Goal: Task Accomplishment & Management: Use online tool/utility

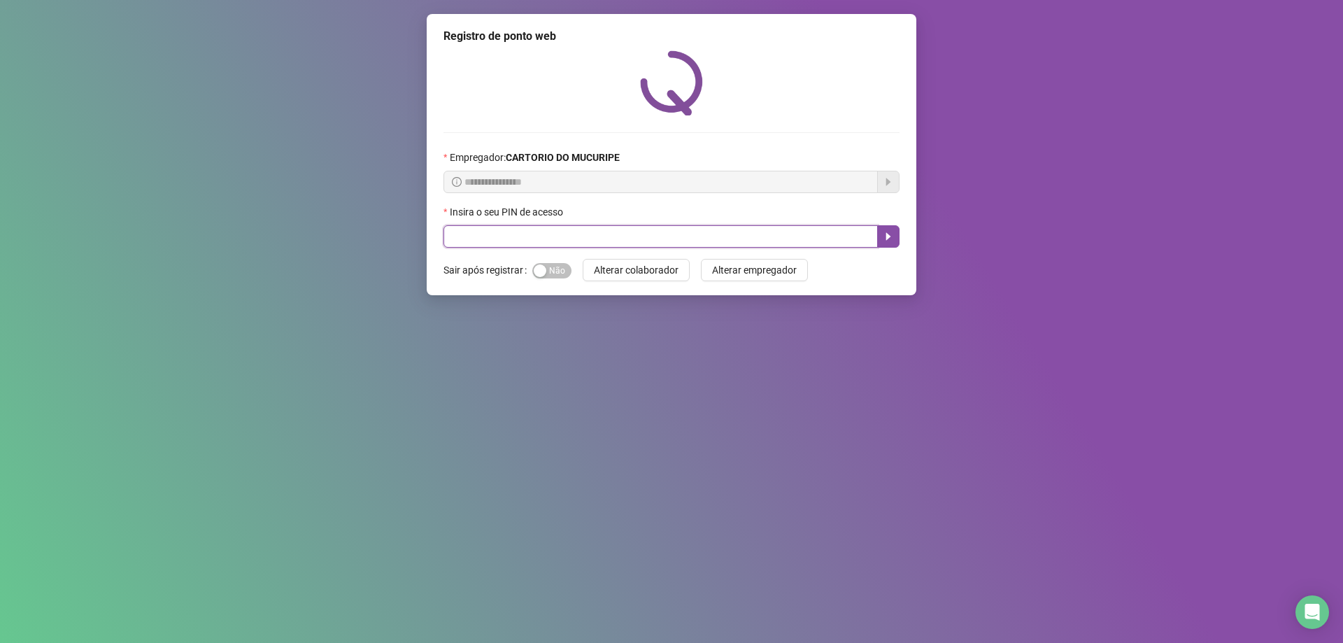
click at [607, 236] on input "text" at bounding box center [661, 236] width 434 height 22
type input "*****"
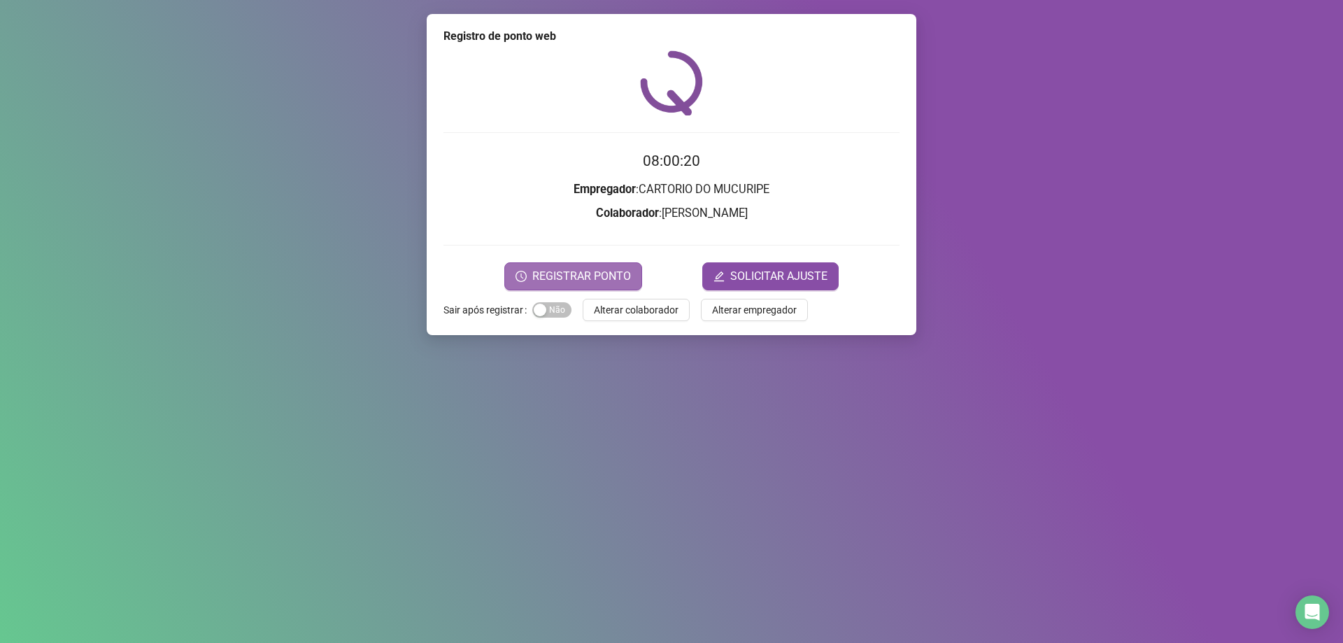
click at [572, 269] on span "REGISTRAR PONTO" at bounding box center [581, 276] width 99 height 17
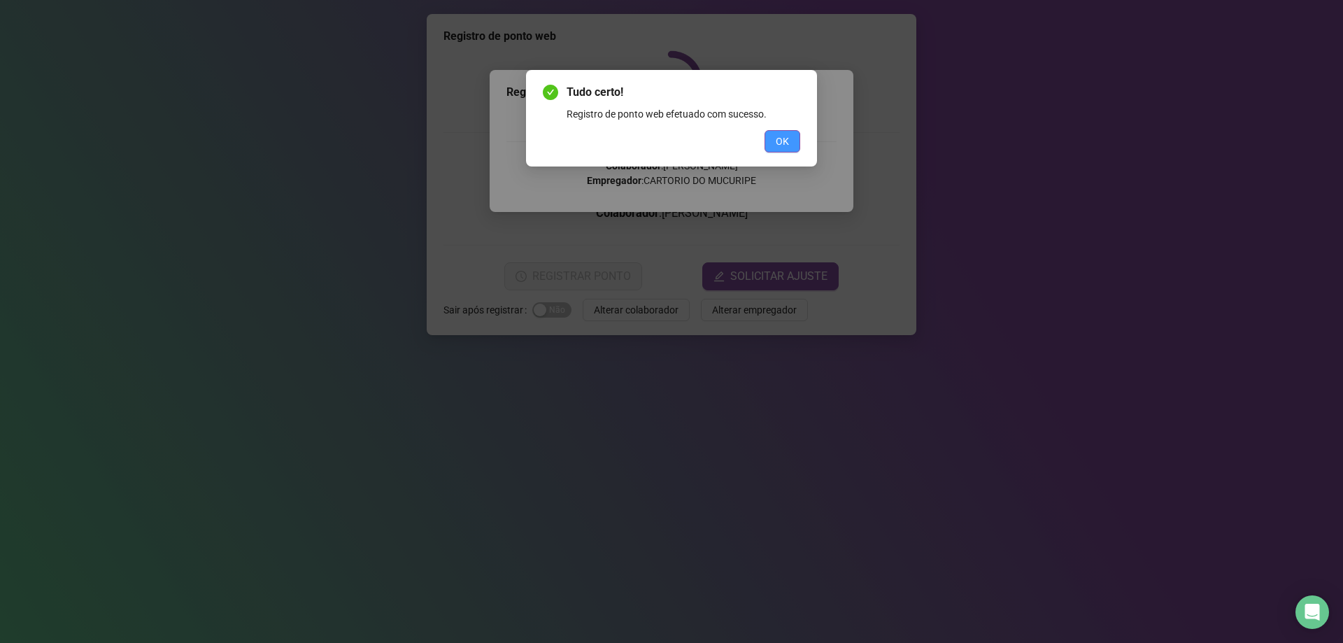
click at [781, 137] on span "OK" at bounding box center [782, 141] width 13 height 15
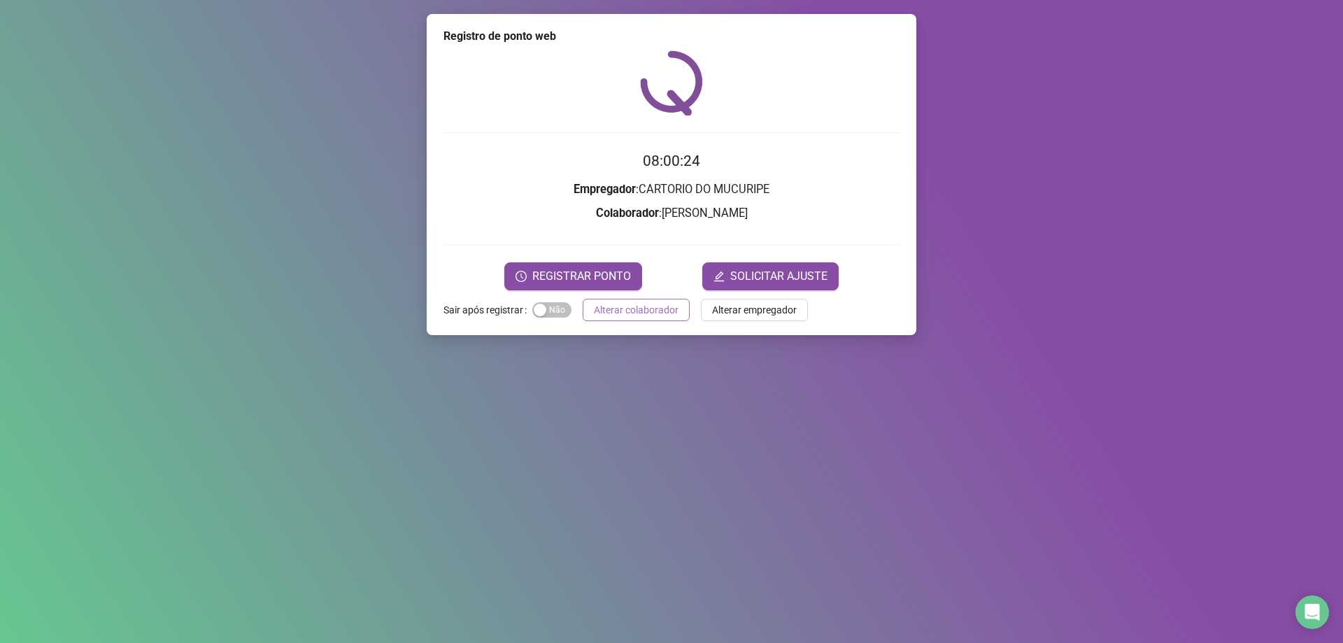
click at [630, 313] on span "Alterar colaborador" at bounding box center [636, 309] width 85 height 15
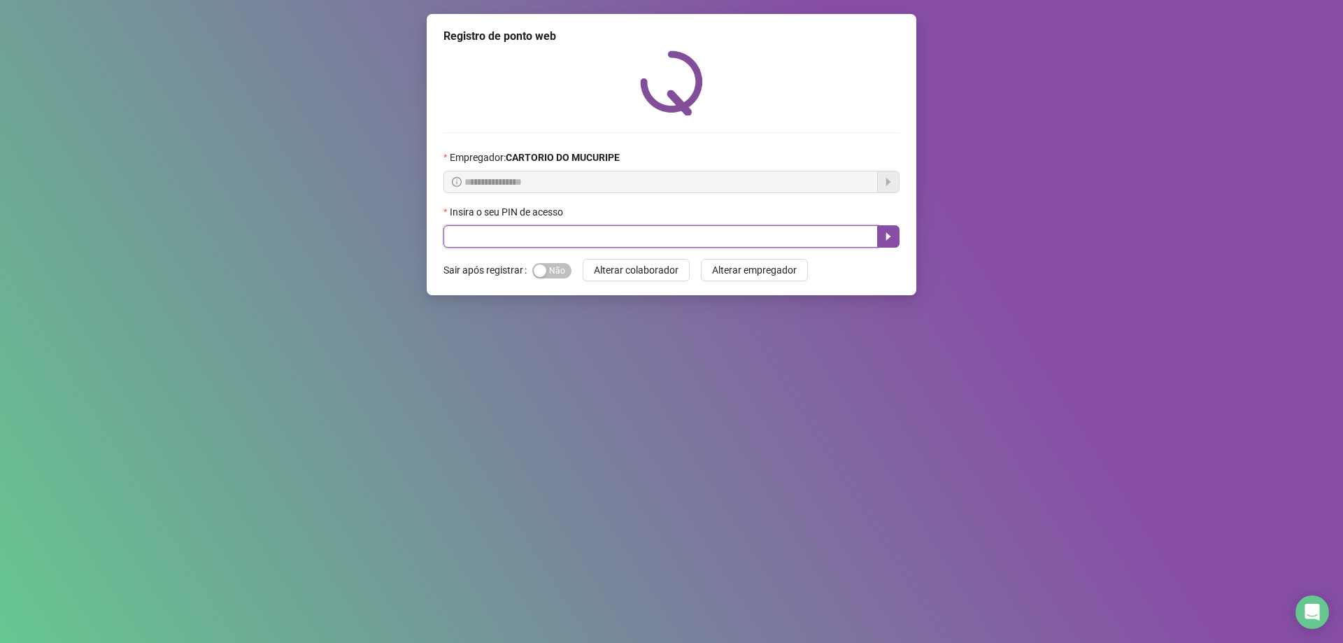
click at [543, 238] on input "text" at bounding box center [661, 236] width 434 height 22
type input "*****"
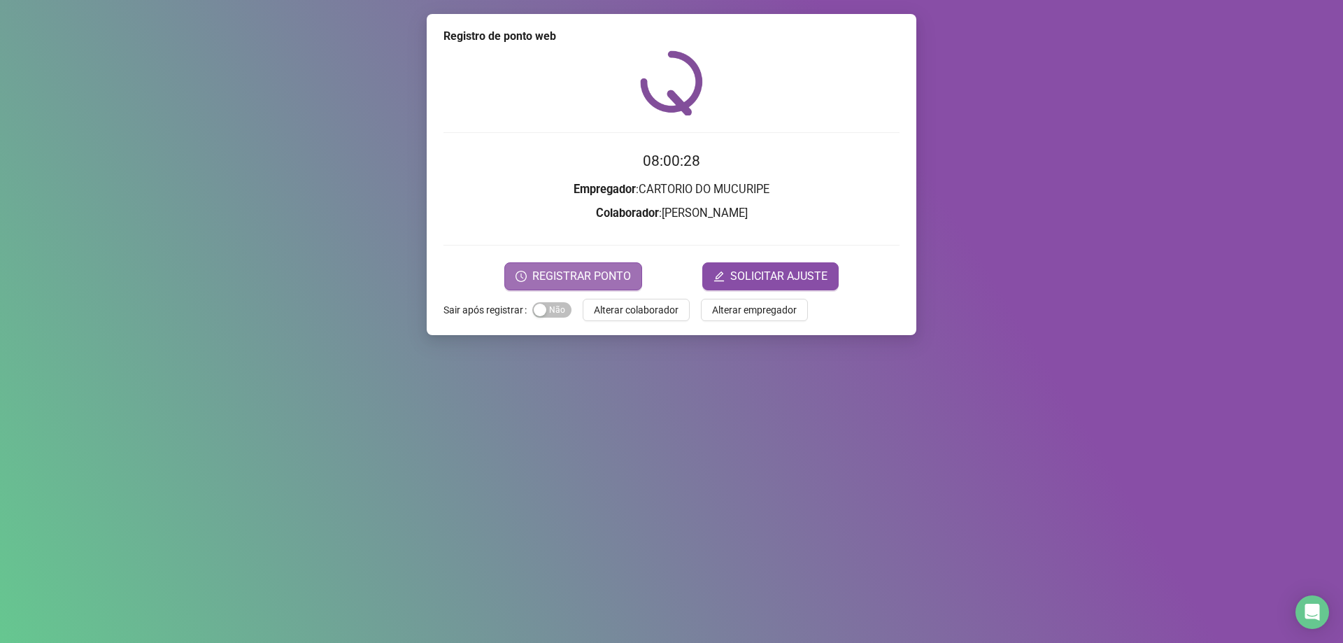
click at [599, 269] on span "REGISTRAR PONTO" at bounding box center [581, 276] width 99 height 17
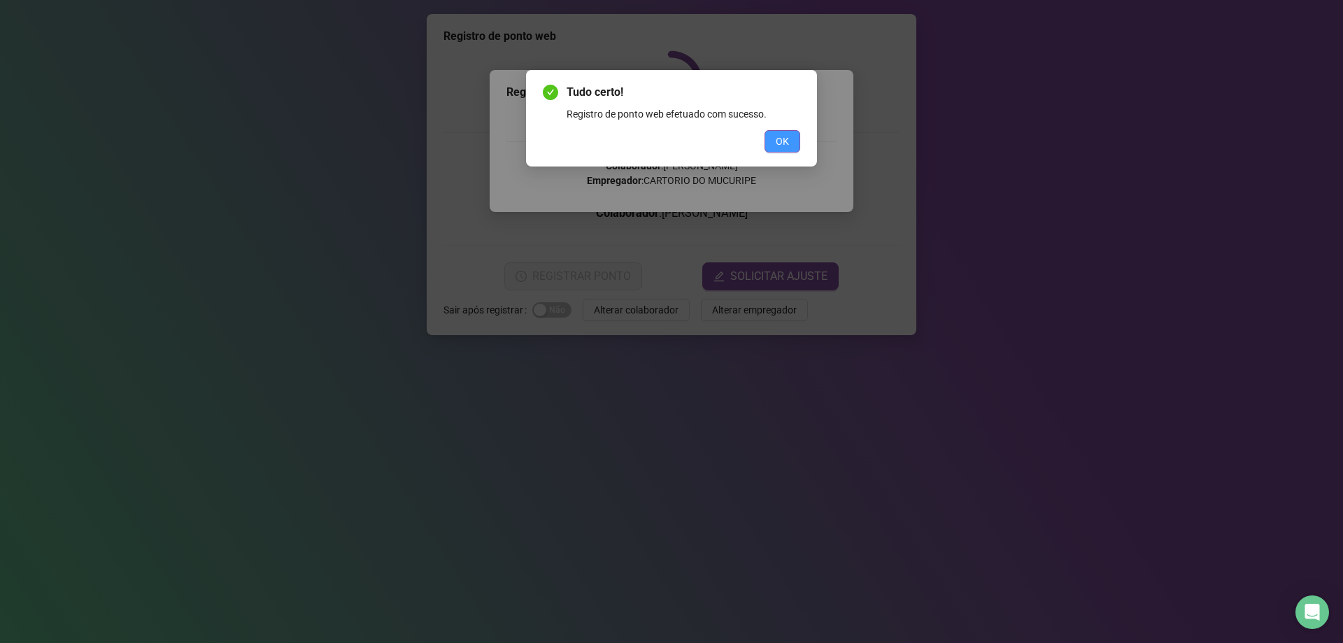
click at [776, 138] on button "OK" at bounding box center [783, 141] width 36 height 22
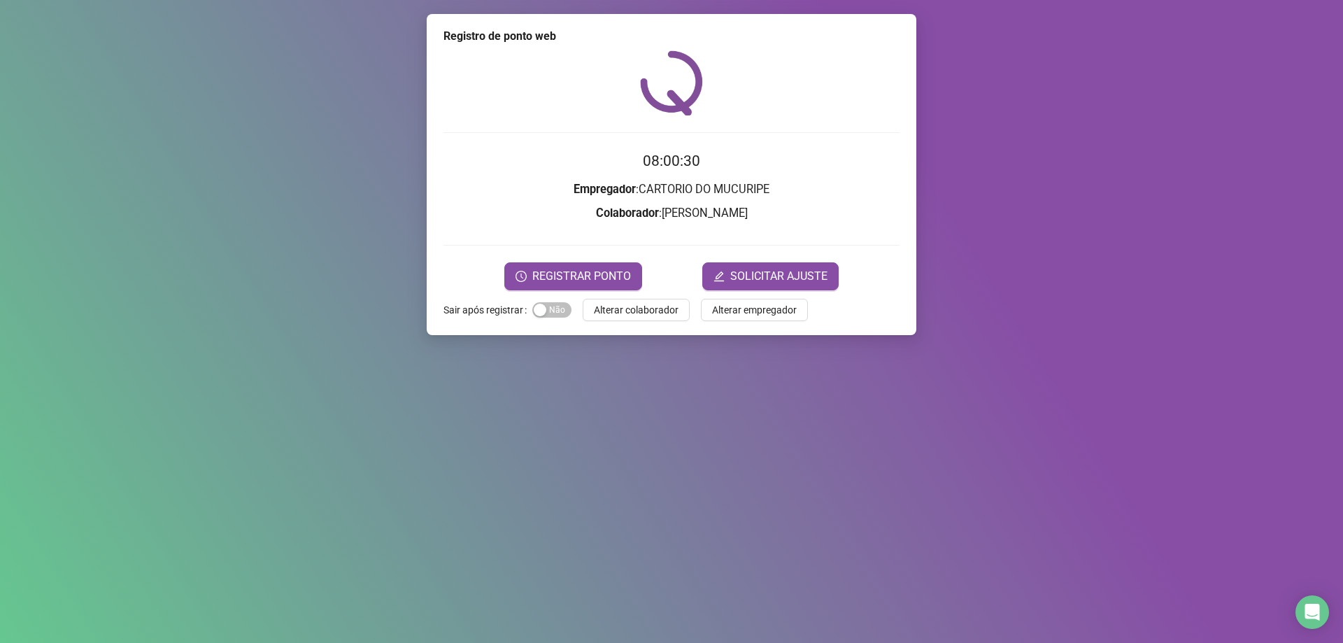
click at [663, 321] on div "Registro de ponto web 08:00:30 Empregador : CARTORIO DO MUCURIPE Colaborador : …" at bounding box center [672, 174] width 490 height 321
click at [665, 310] on span "Alterar colaborador" at bounding box center [636, 309] width 85 height 15
